Goal: Complete application form

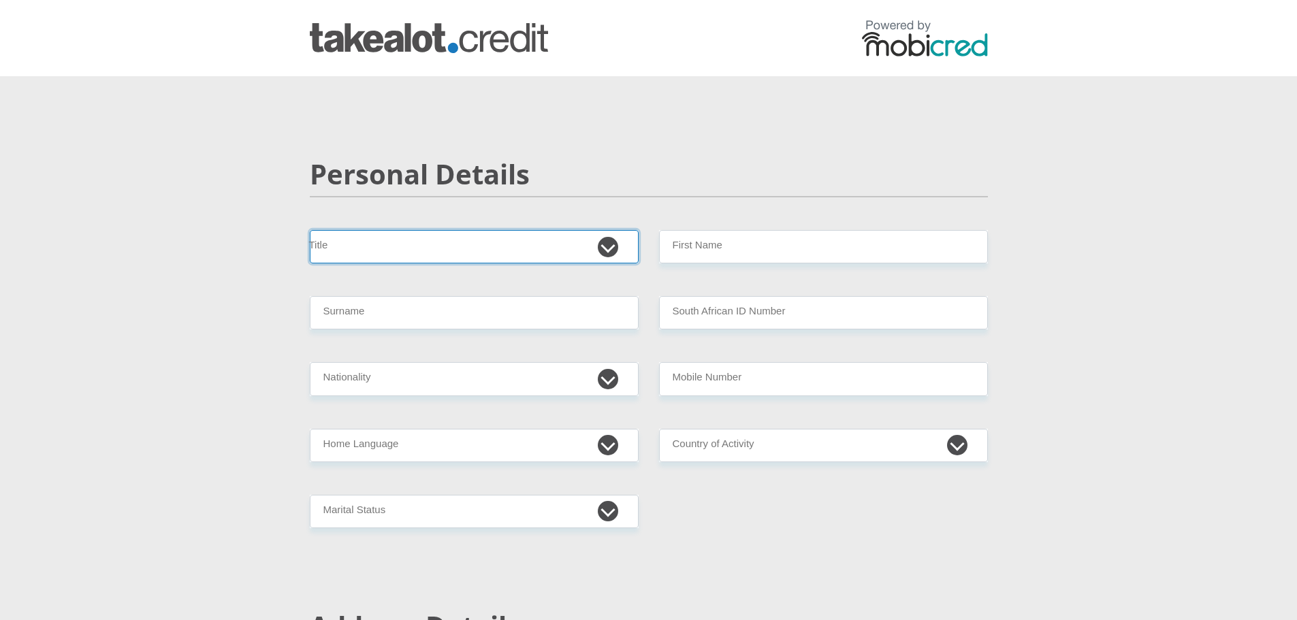
click at [440, 246] on select "Mr Ms Mrs Dr [PERSON_NAME]" at bounding box center [474, 246] width 329 height 33
select select "Mr"
click at [310, 230] on select "Mr Ms Mrs Dr [PERSON_NAME]" at bounding box center [474, 246] width 329 height 33
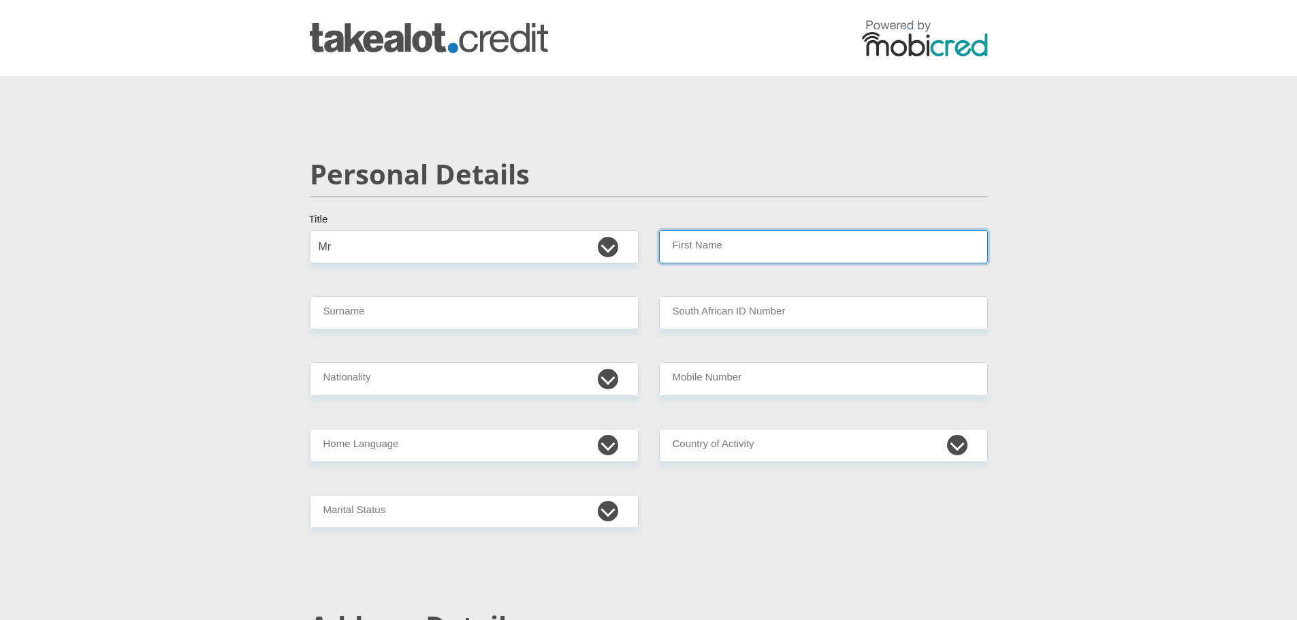
click at [669, 243] on input "First Name" at bounding box center [823, 246] width 329 height 33
type input "Poloko"
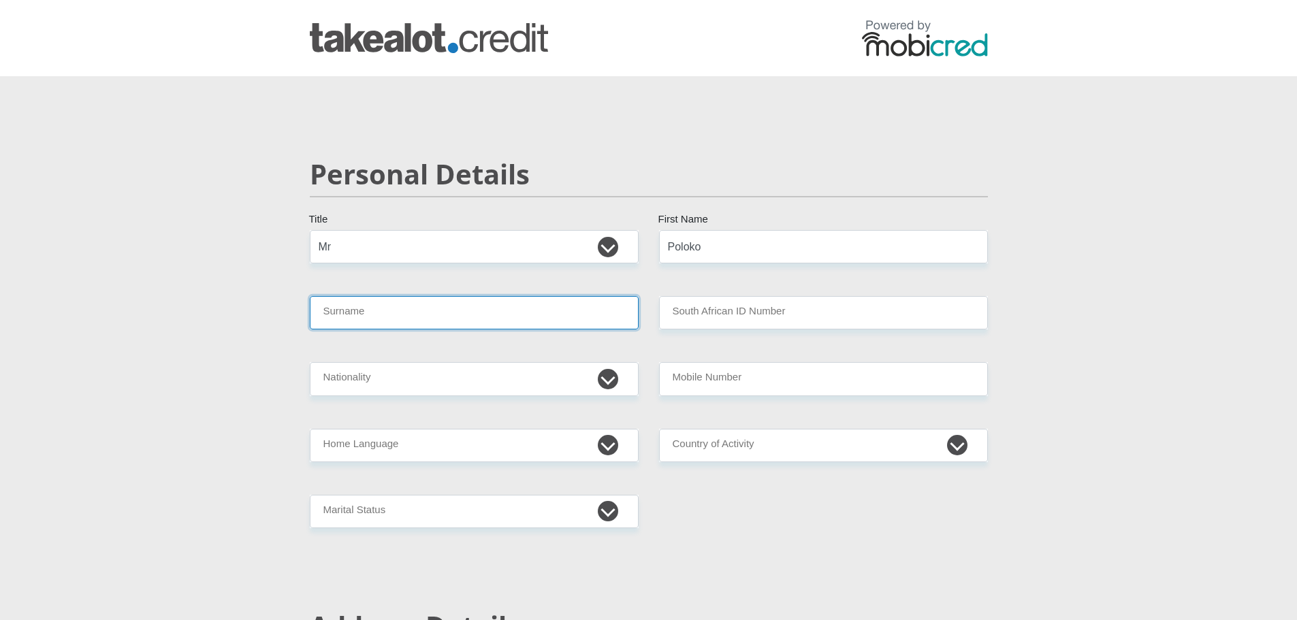
type input "Tau"
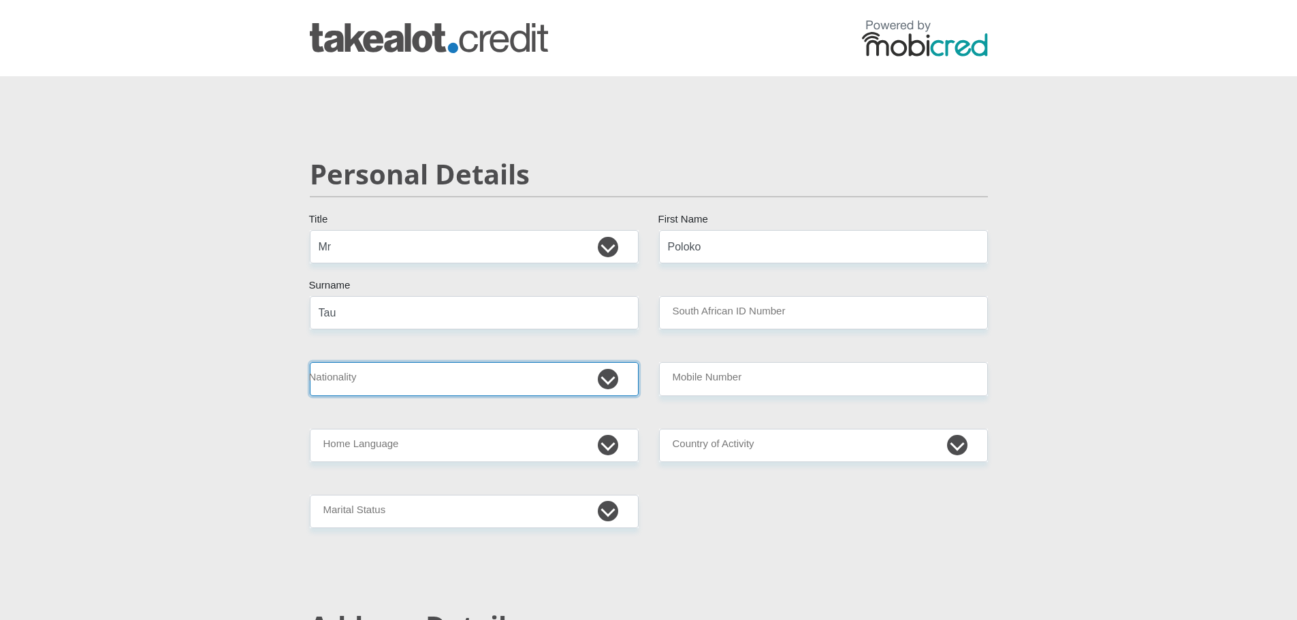
select select "ZAF"
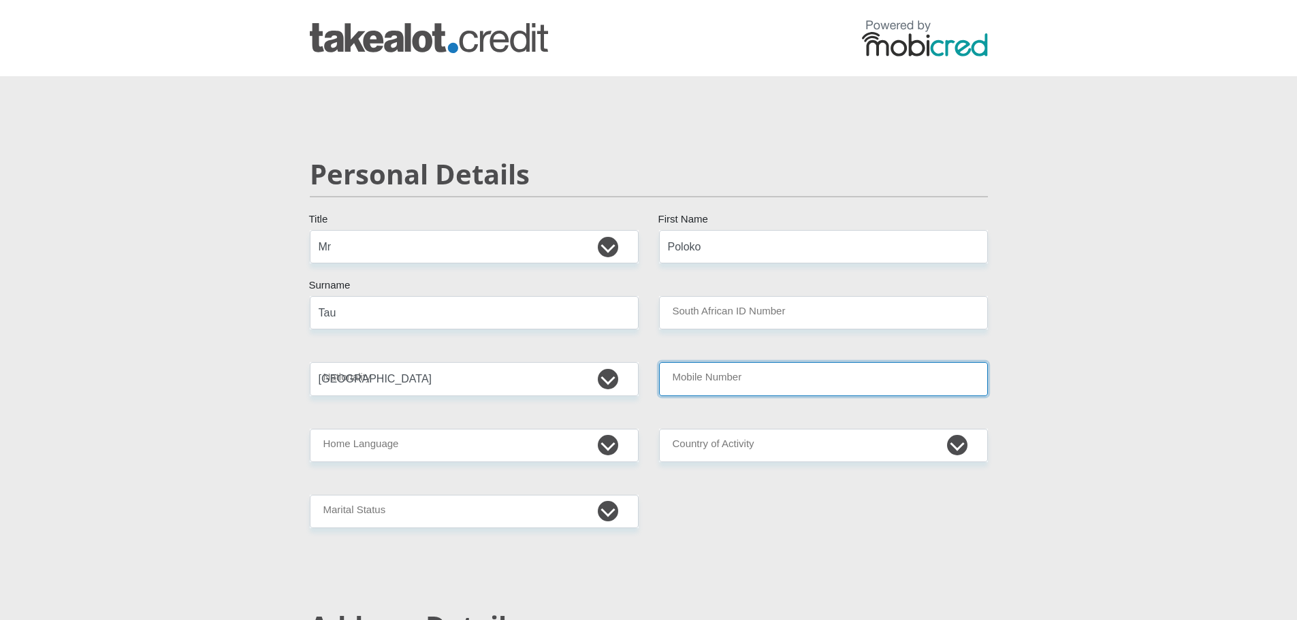
type input "0646965992"
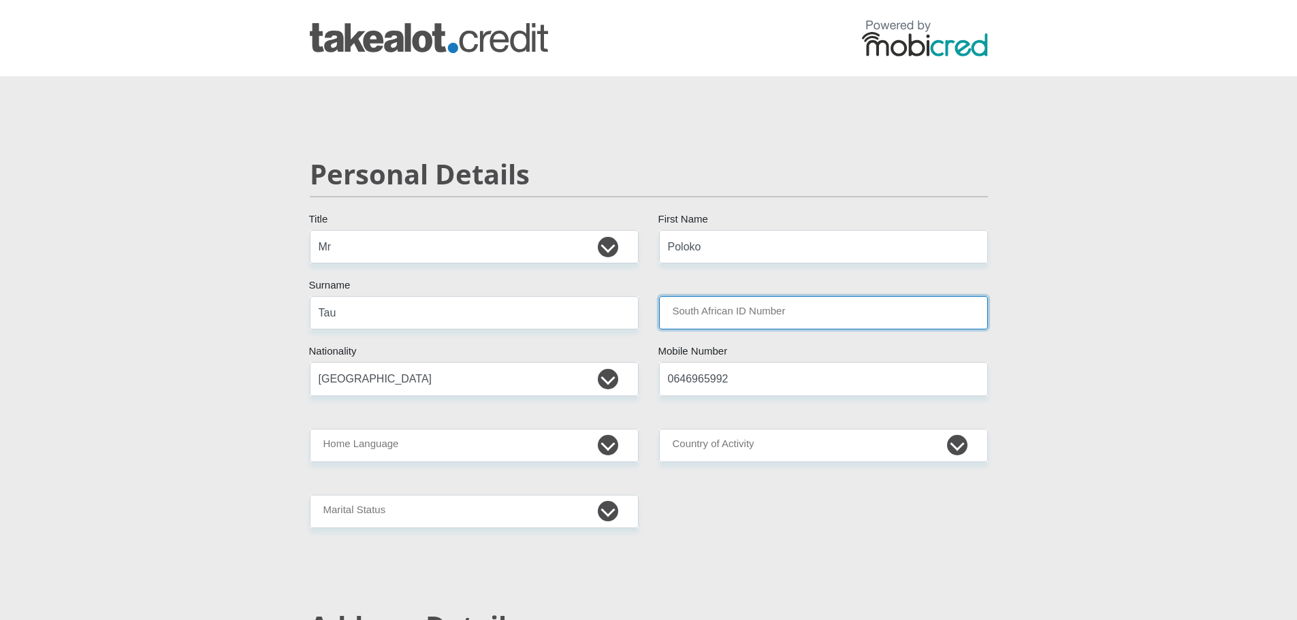
click at [712, 317] on input "South African ID Number" at bounding box center [823, 312] width 329 height 33
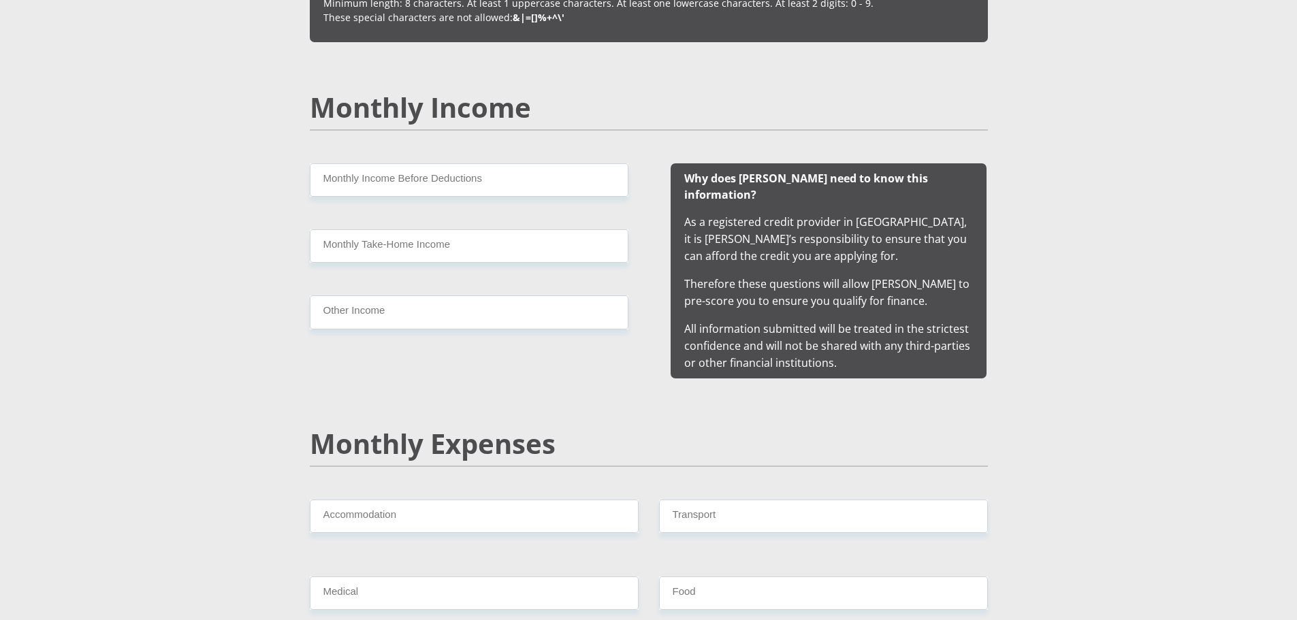
scroll to position [953, 0]
